Goal: Task Accomplishment & Management: Manage account settings

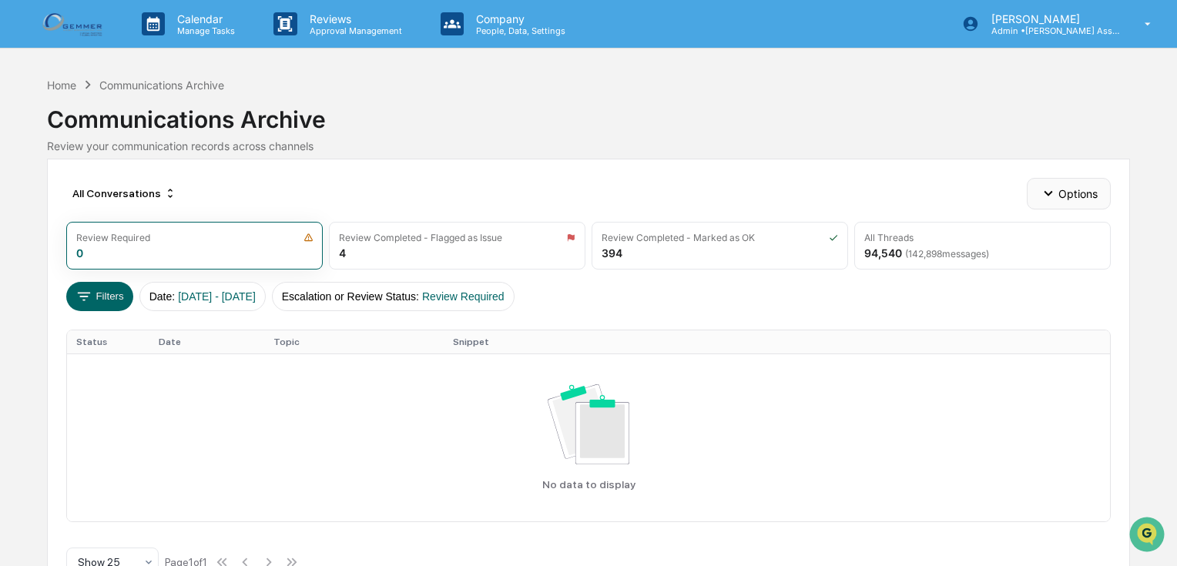
click at [1079, 197] on button "Options" at bounding box center [1069, 193] width 84 height 31
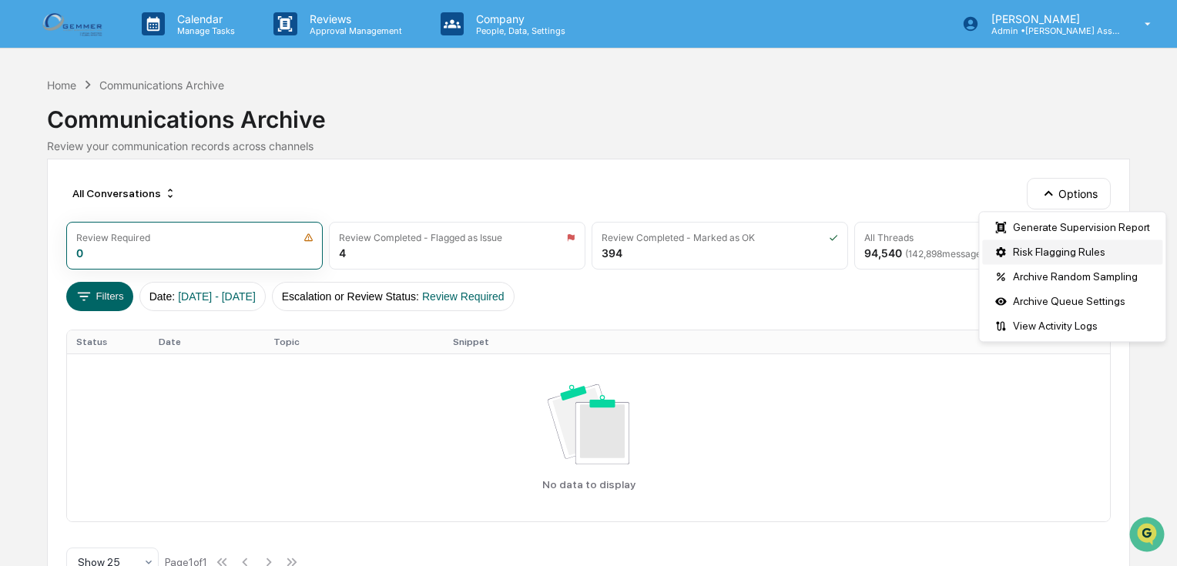
click at [1079, 243] on div "Risk Flagging Rules" at bounding box center [1072, 252] width 180 height 25
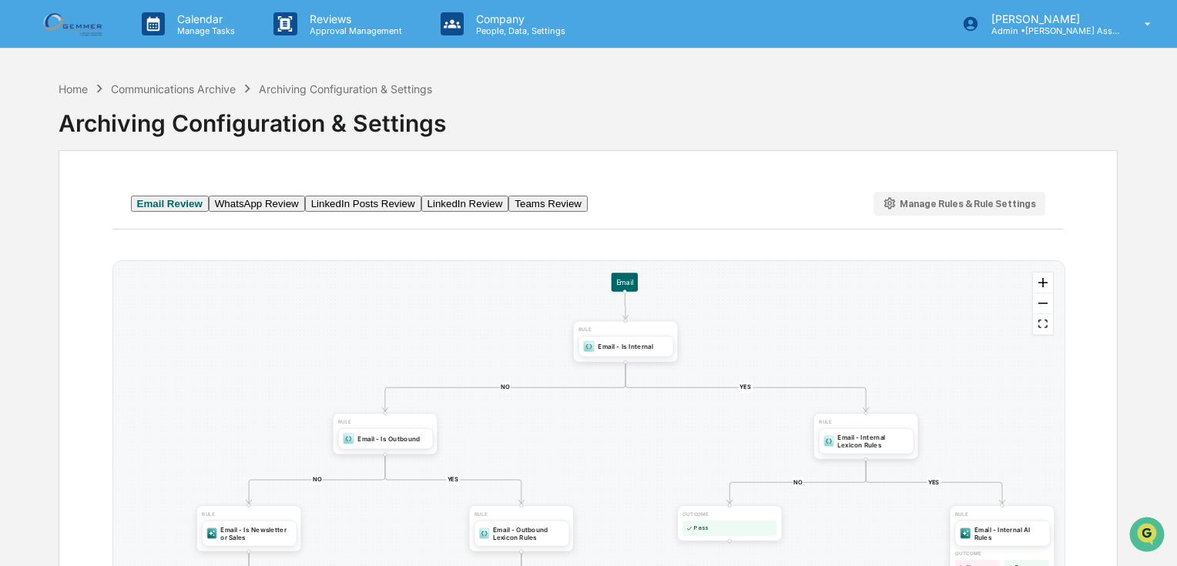
click at [961, 211] on div "Manage Rules & Rule Settings" at bounding box center [960, 203] width 154 height 15
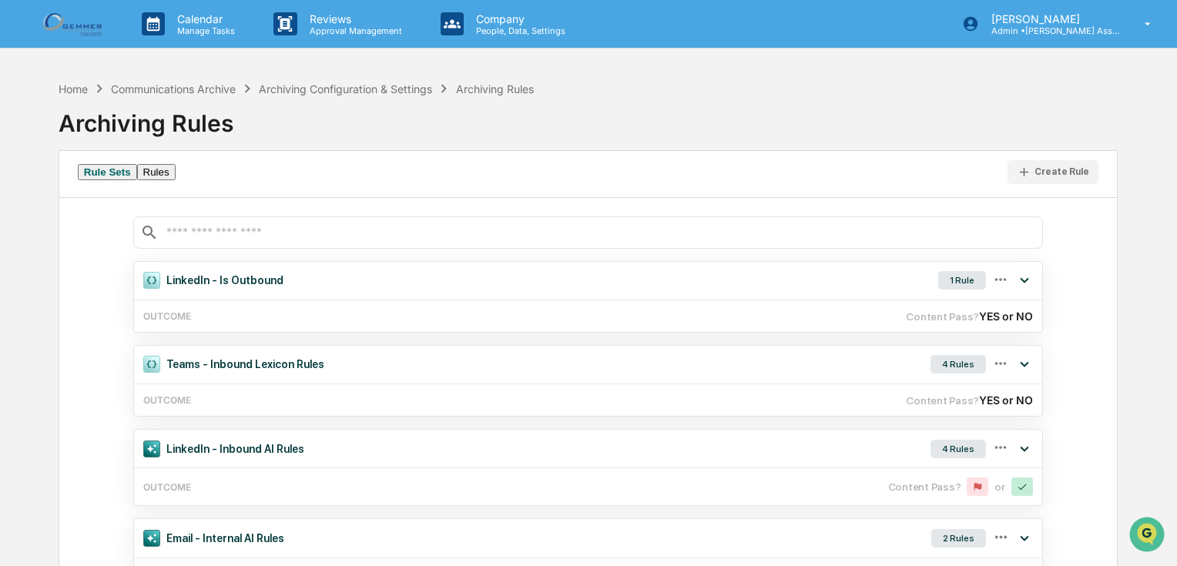
click at [176, 176] on button "Rules" at bounding box center [156, 172] width 39 height 16
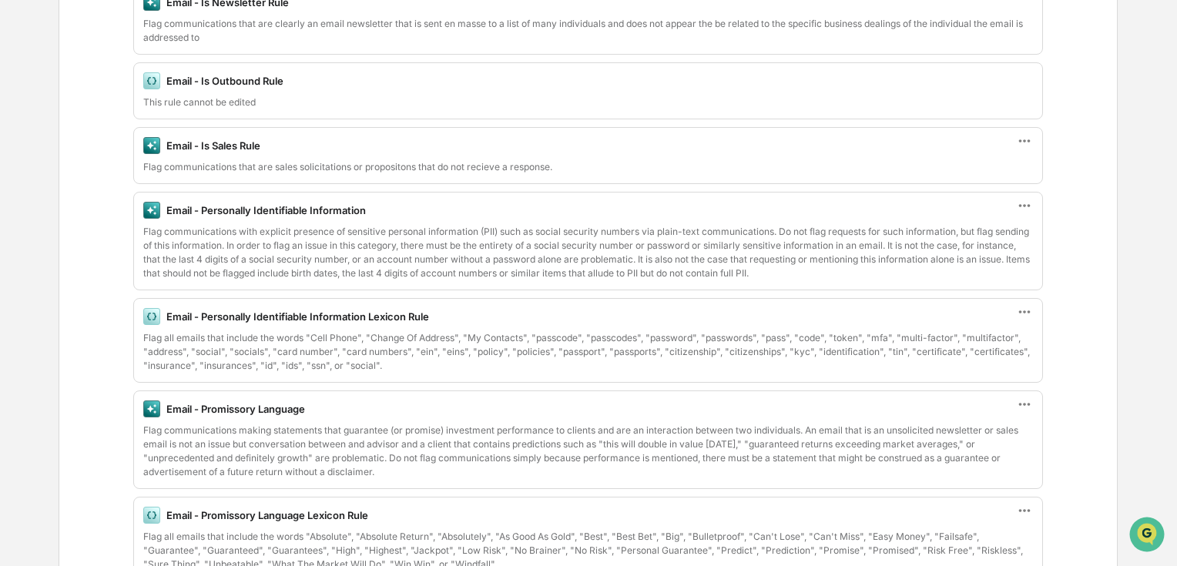
scroll to position [1233, 0]
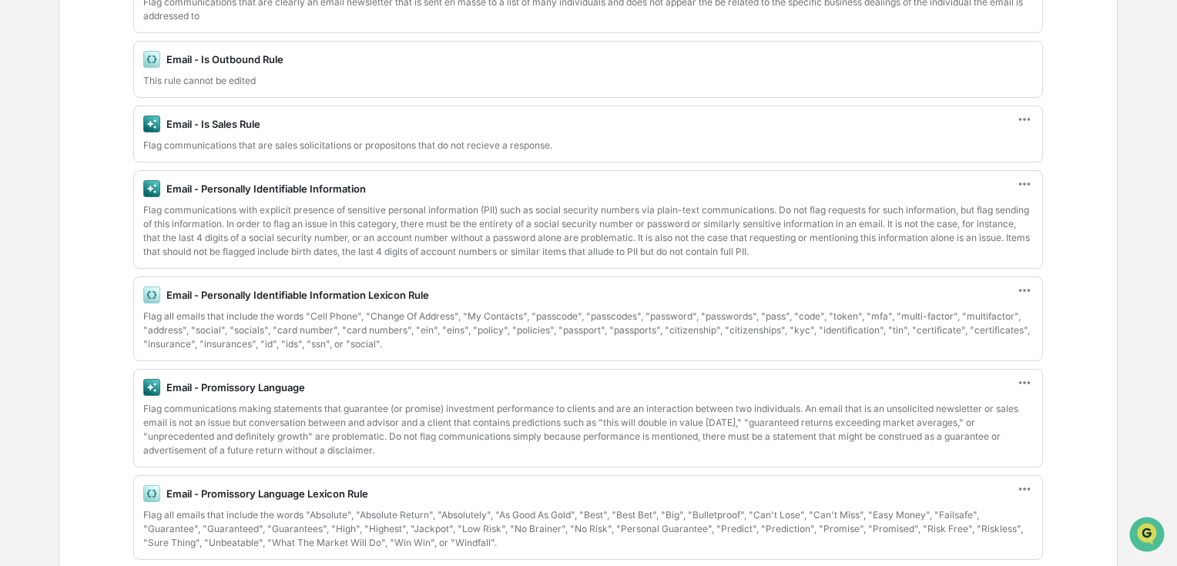
click at [732, 234] on div "Flag communications with explicit presence of sensitive personal information (P…" at bounding box center [588, 230] width 890 height 55
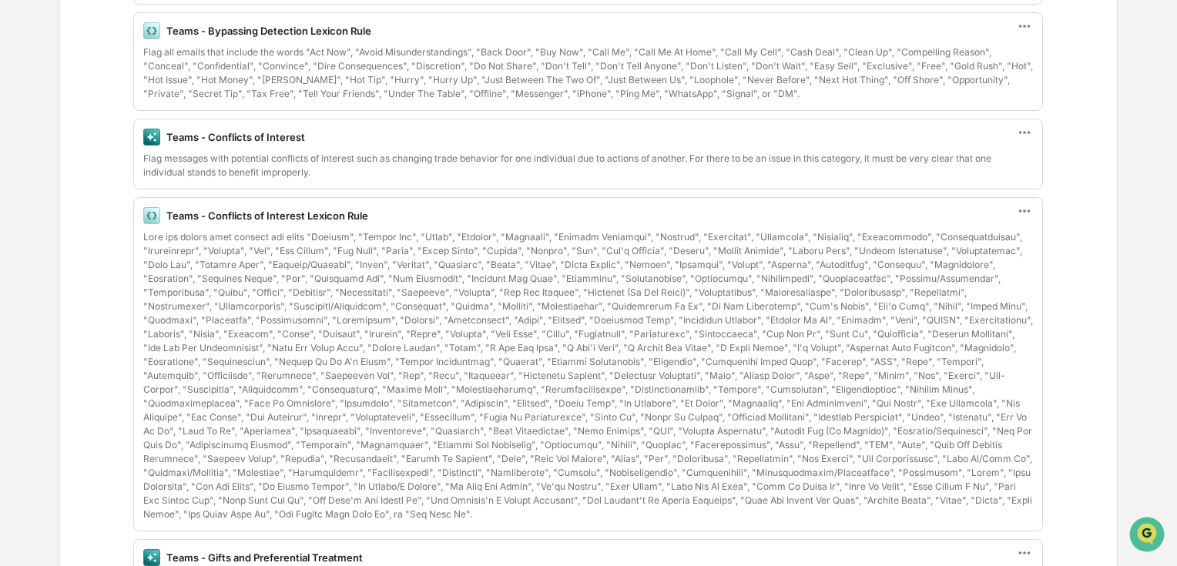
scroll to position [4191, 0]
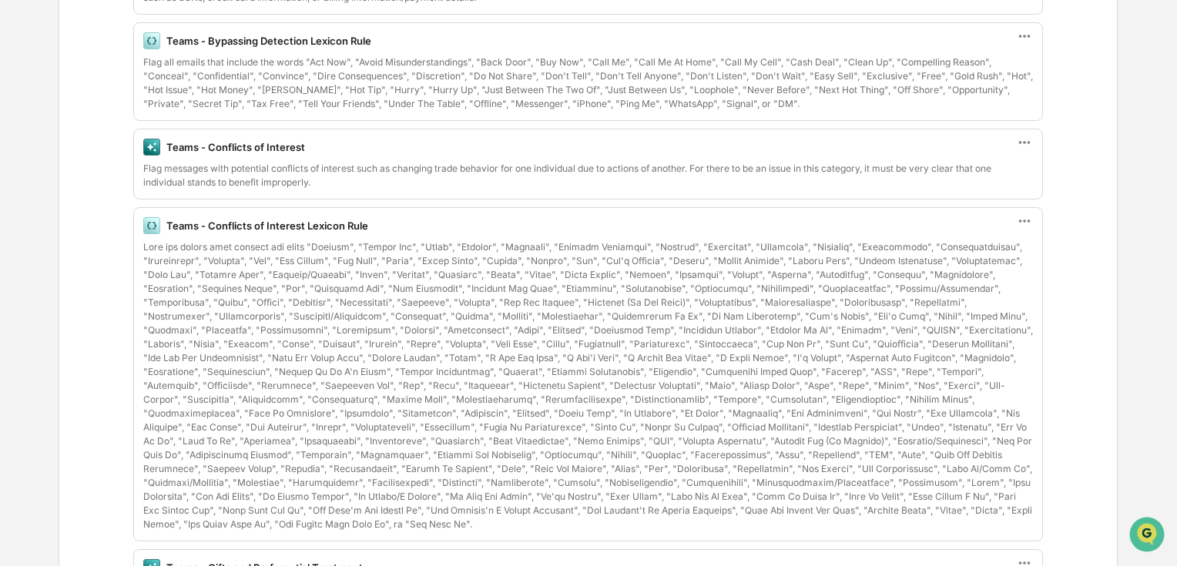
click at [1031, 213] on icon at bounding box center [1024, 221] width 17 height 17
click at [798, 240] on div at bounding box center [588, 385] width 890 height 291
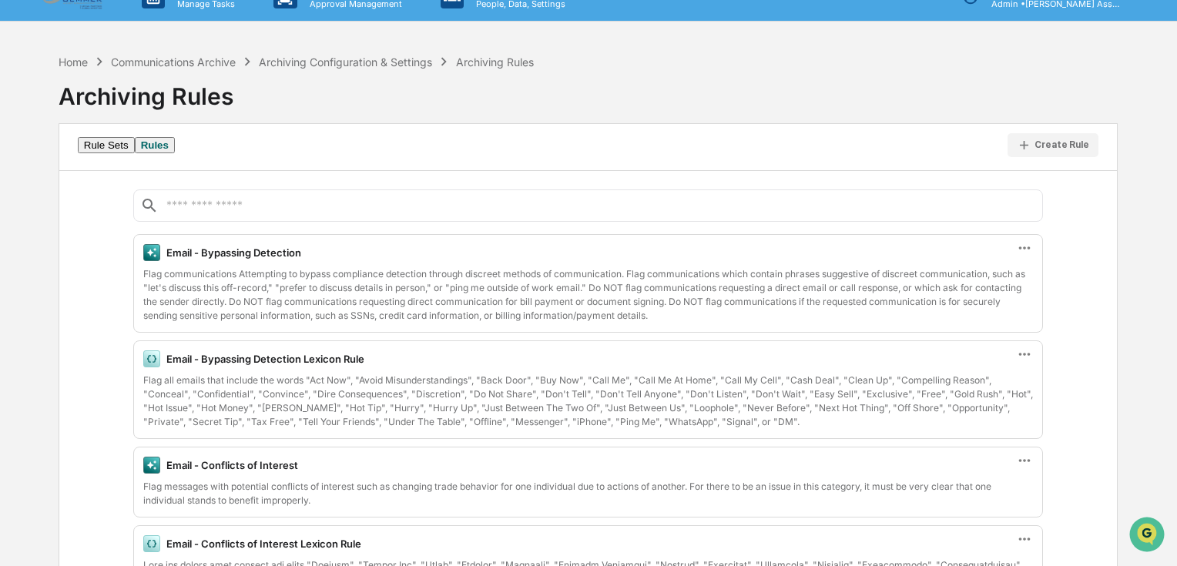
scroll to position [0, 0]
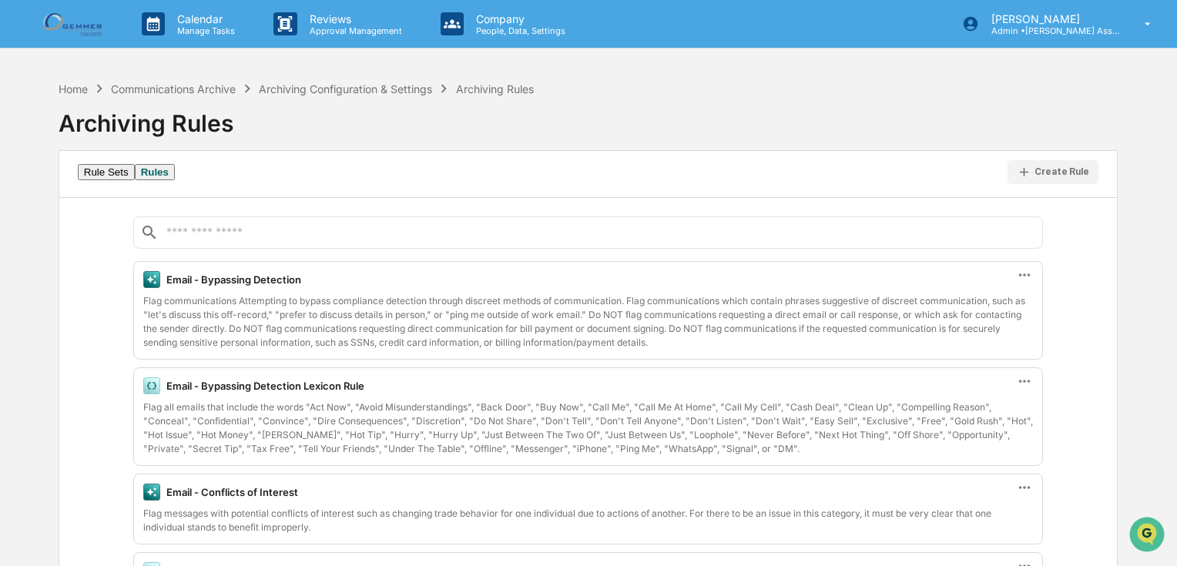
click at [127, 175] on button "Rule Sets" at bounding box center [106, 172] width 57 height 16
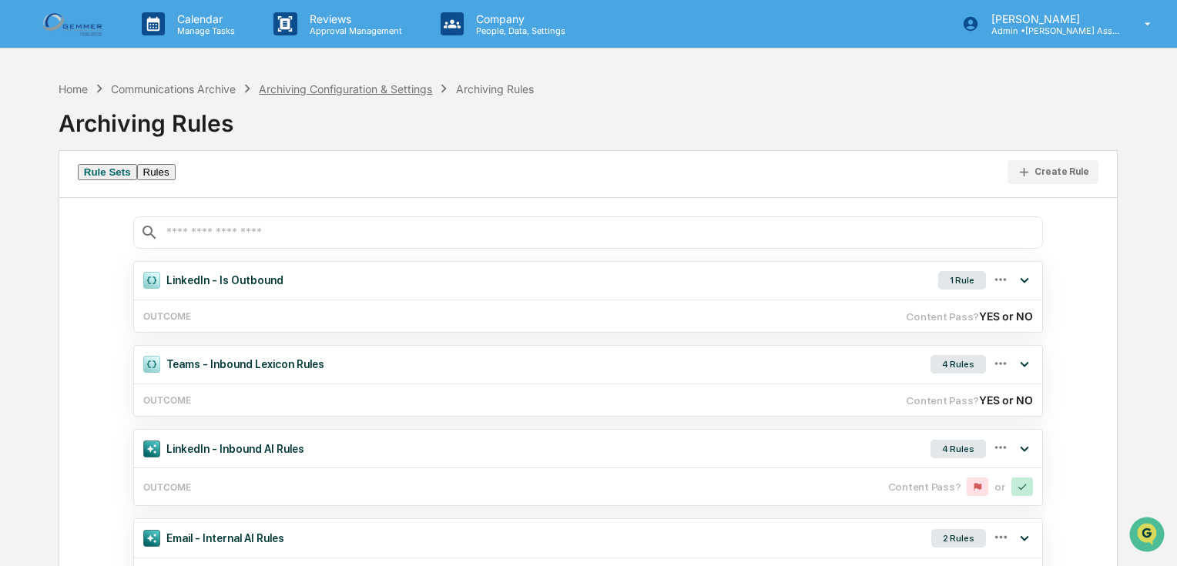
click at [327, 82] on div "Archiving Configuration & Settings" at bounding box center [345, 88] width 173 height 13
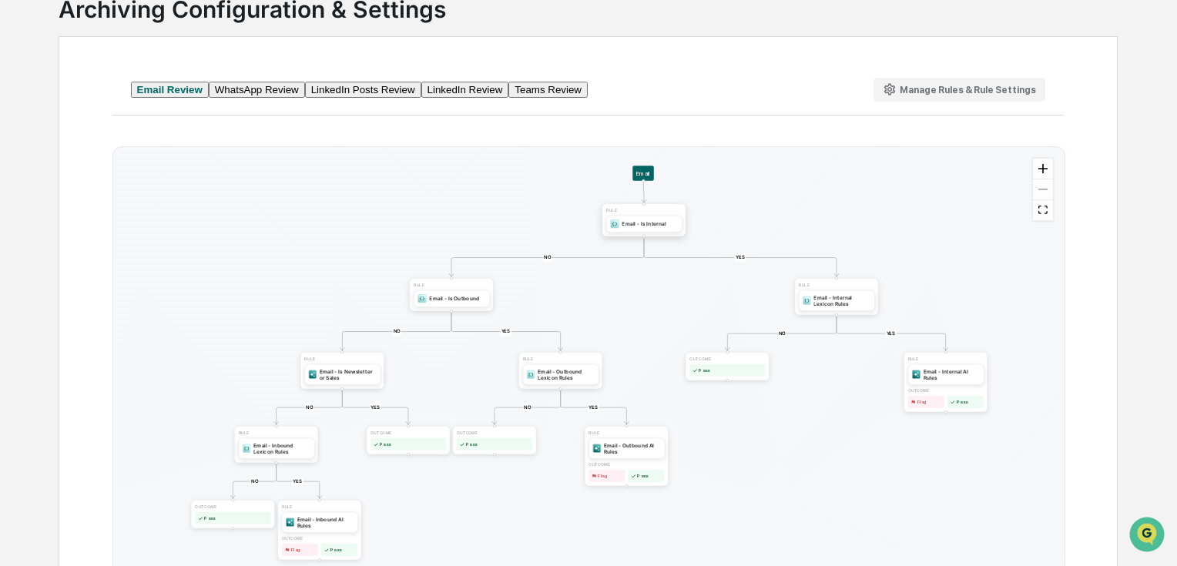
scroll to position [123, 0]
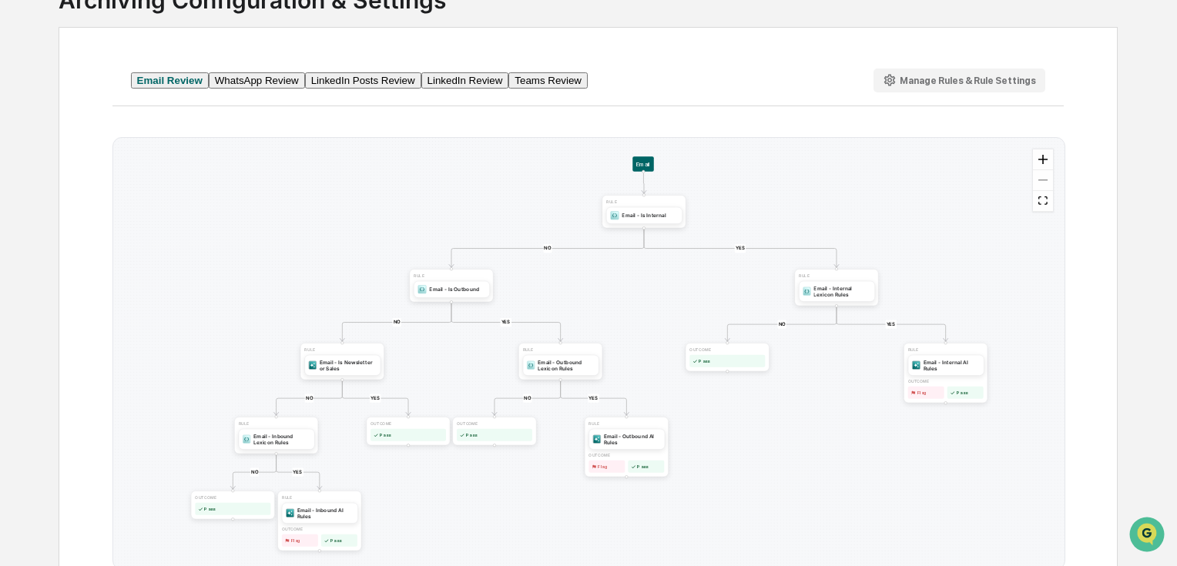
click at [866, 466] on div "YES NO YES NO YES NO YES NO YES NO YES NO RULE Email - Is Newsletter or Sales R…" at bounding box center [589, 353] width 952 height 431
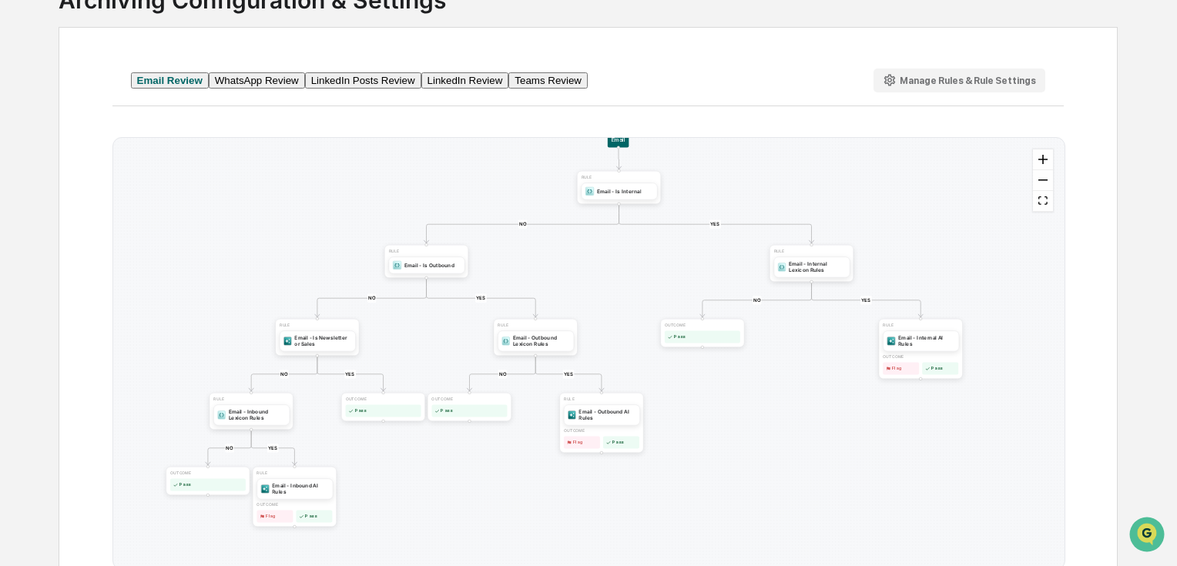
click at [952, 82] on div "Manage Rules & Rule Settings" at bounding box center [960, 80] width 154 height 15
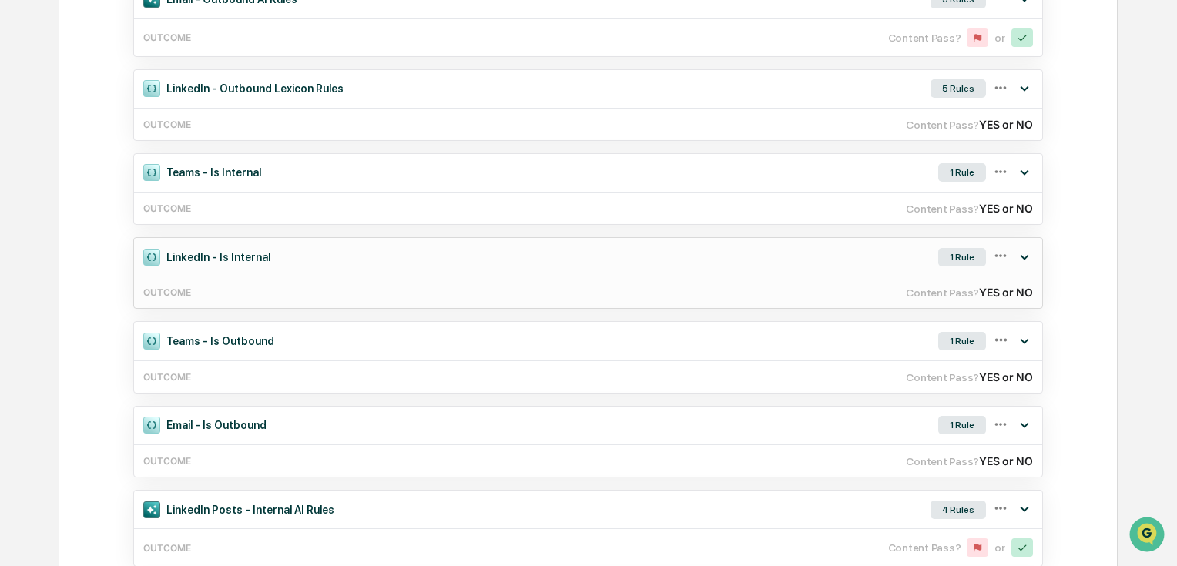
scroll to position [863, 0]
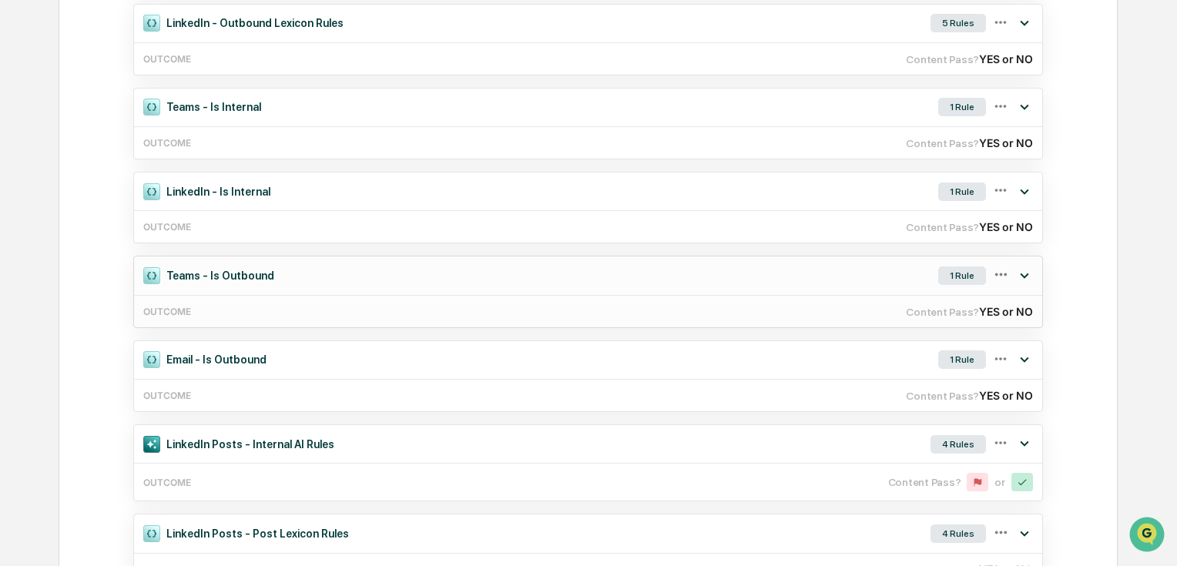
click at [879, 281] on div "Teams - Is Outbound 1 Rule" at bounding box center [588, 276] width 908 height 38
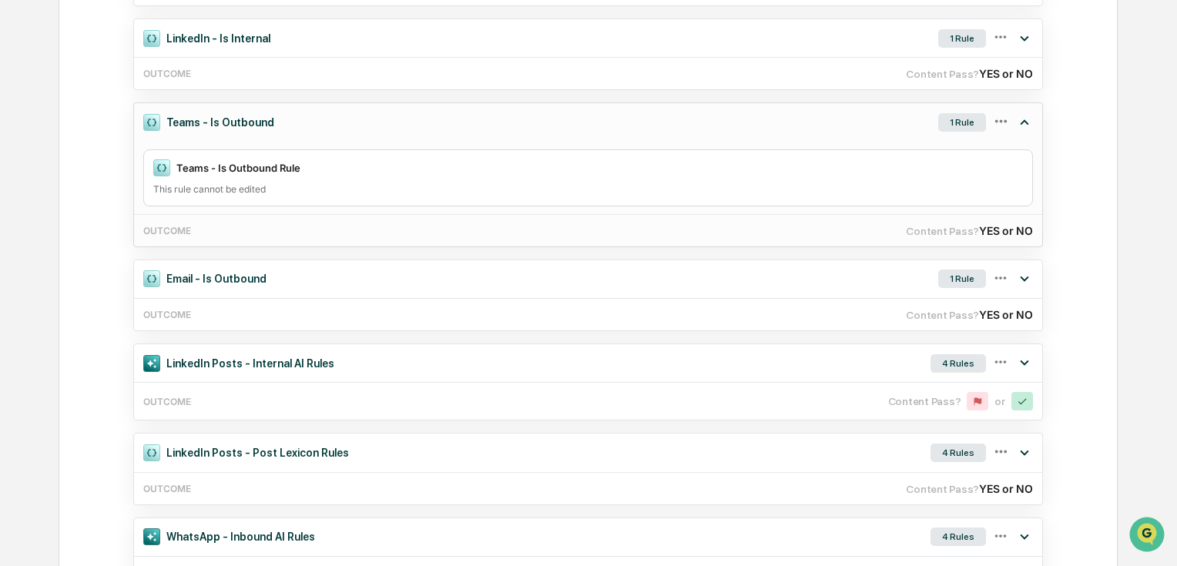
scroll to position [1048, 0]
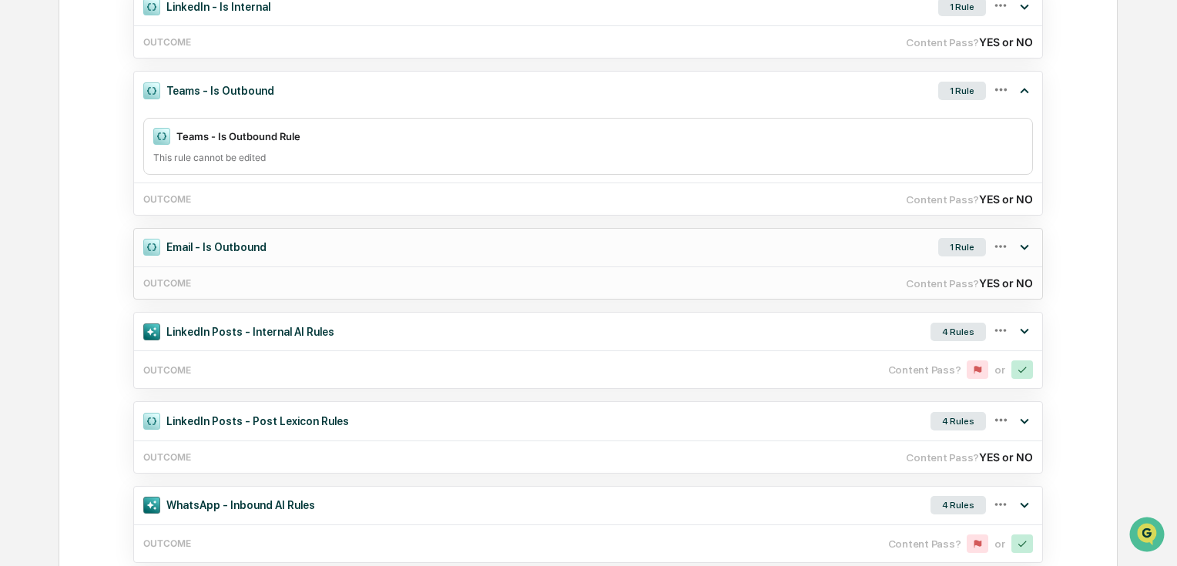
click at [495, 246] on div "Email - Is Outbound 1 Rule" at bounding box center [588, 248] width 908 height 38
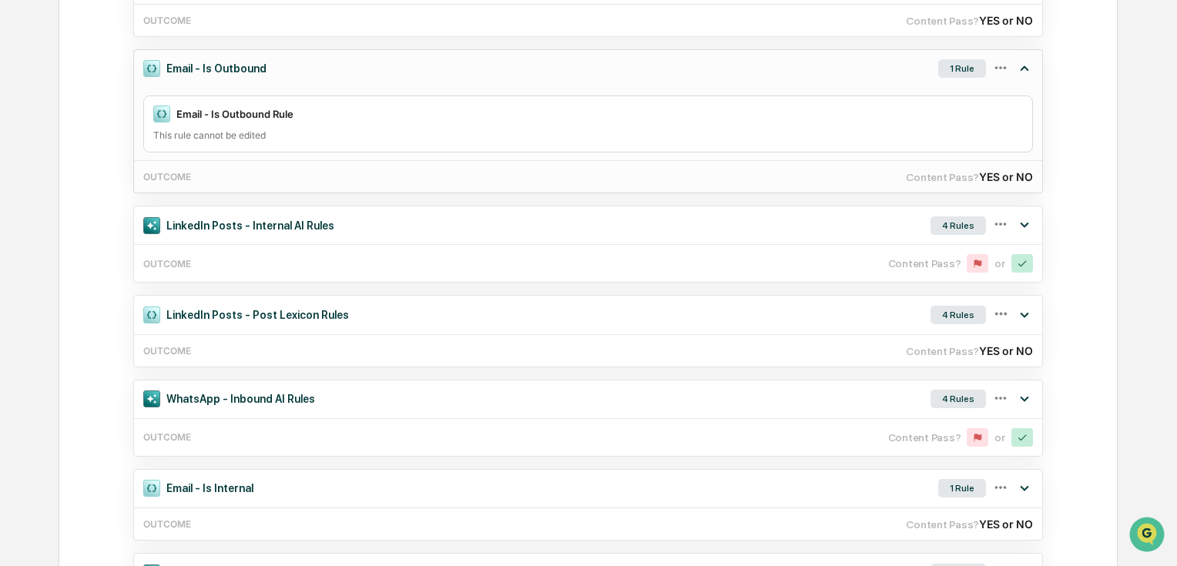
scroll to position [1233, 0]
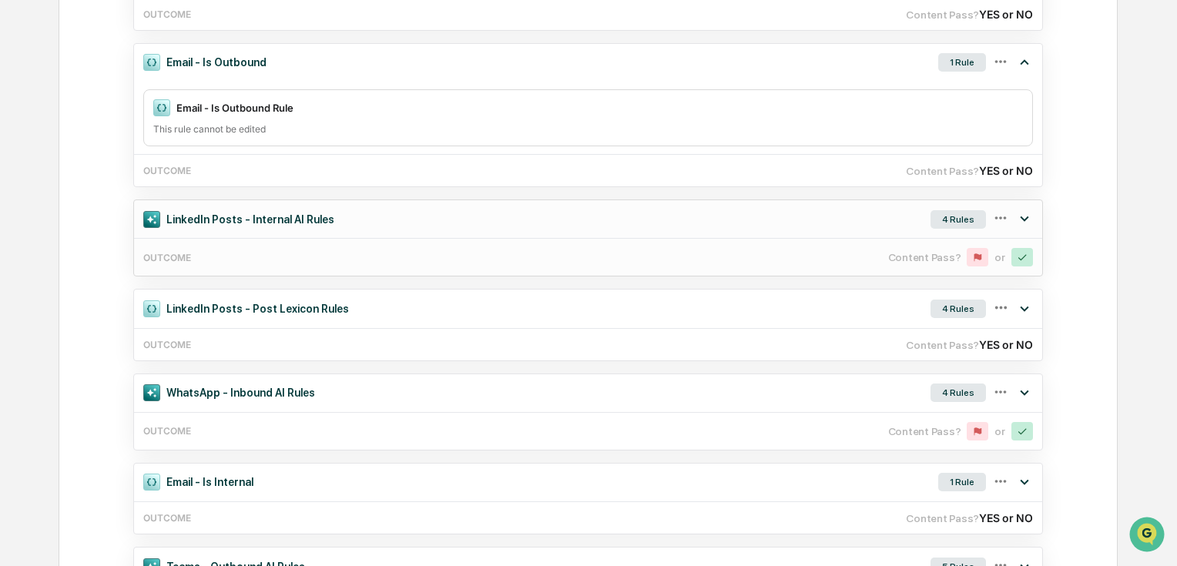
click at [503, 230] on div "LinkedIn Posts - Internal AI Rules 4 Rules" at bounding box center [588, 219] width 908 height 38
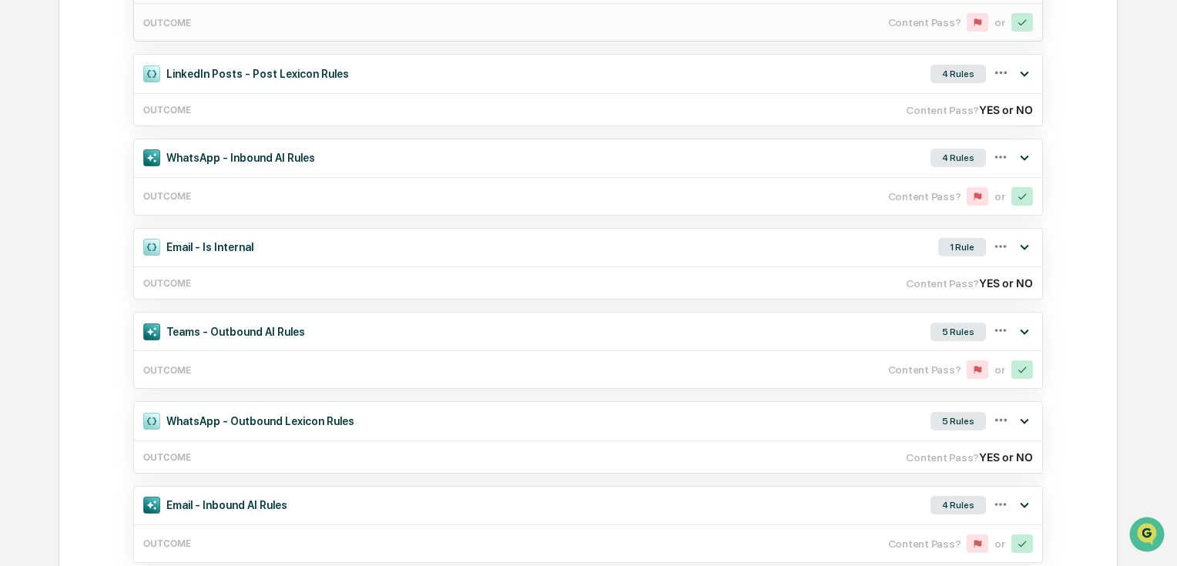
scroll to position [1849, 0]
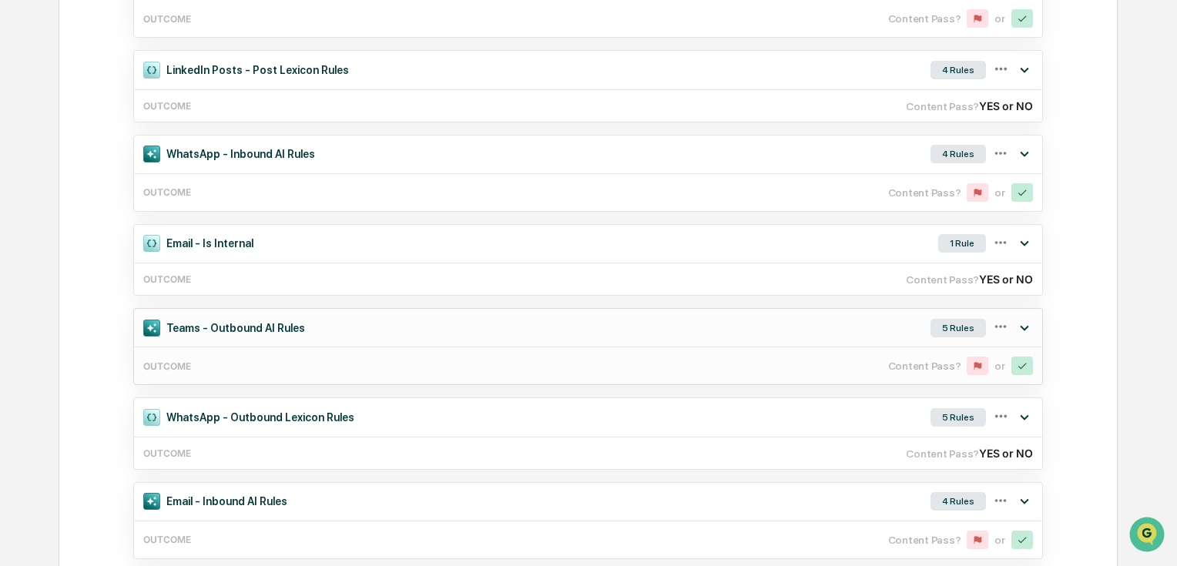
click at [320, 329] on div "Teams - Outbound AI Rules 5 Rules" at bounding box center [588, 328] width 908 height 38
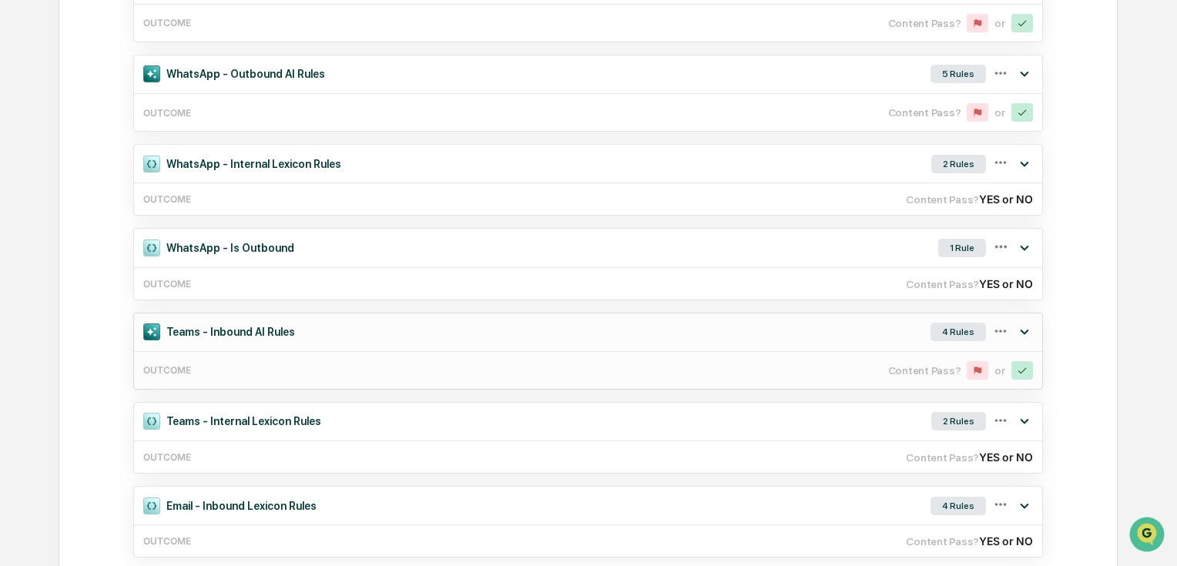
scroll to position [3722, 0]
